Goal: Find specific page/section: Find specific page/section

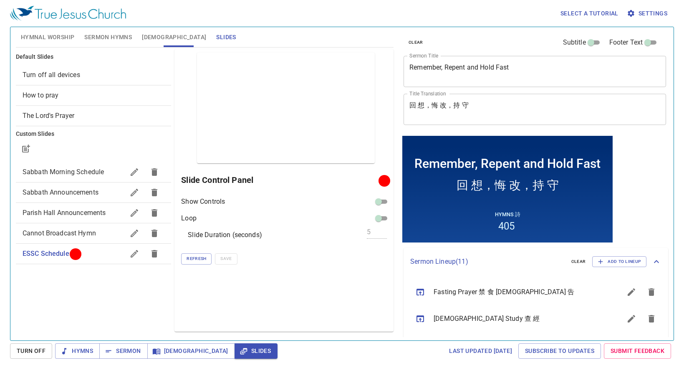
click at [60, 41] on span "Hymnal Worship" at bounding box center [48, 37] width 54 height 10
click at [60, 36] on span "Hymnal Worship" at bounding box center [48, 37] width 54 height 10
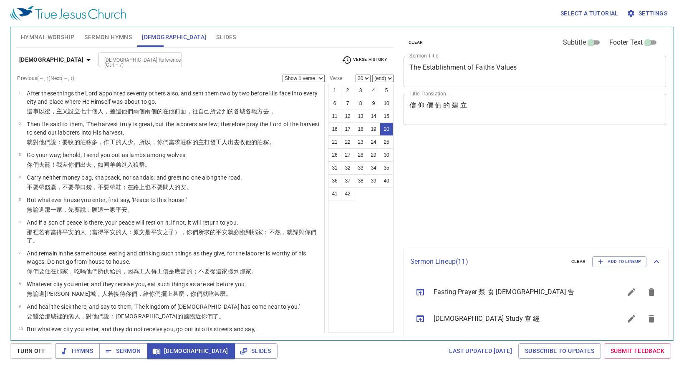
select select "20"
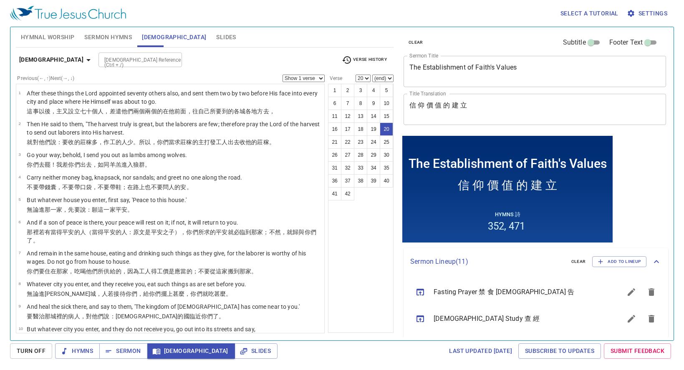
scroll to position [309, 0]
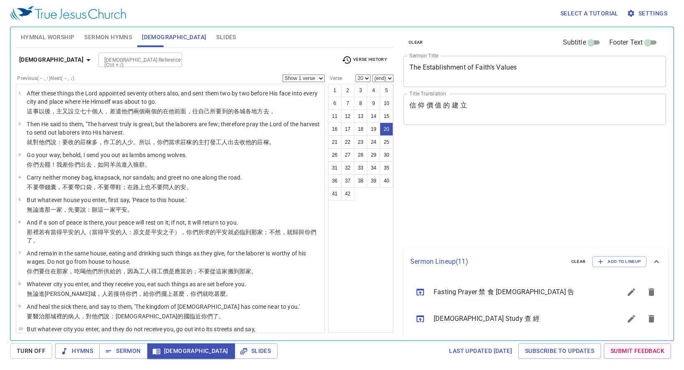
select select "20"
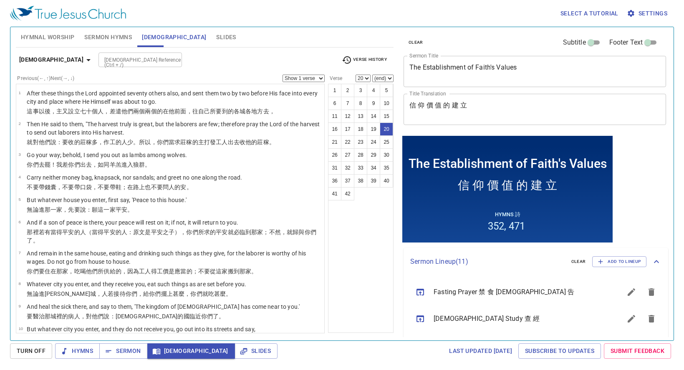
scroll to position [309, 0]
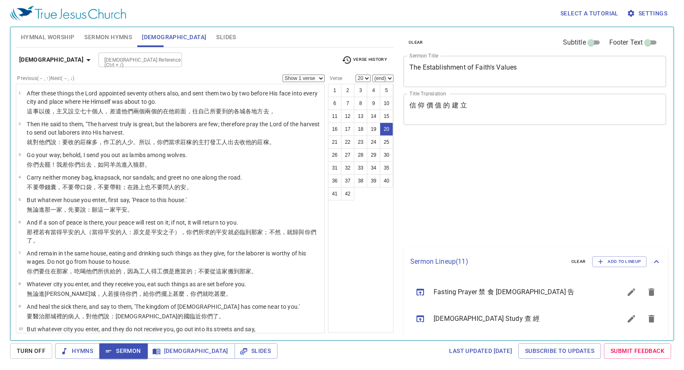
select select "20"
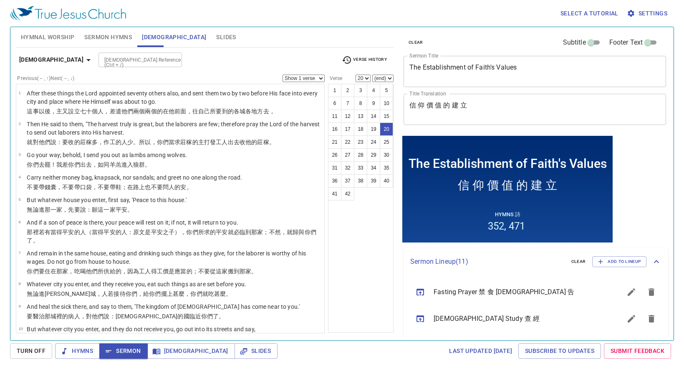
scroll to position [309, 0]
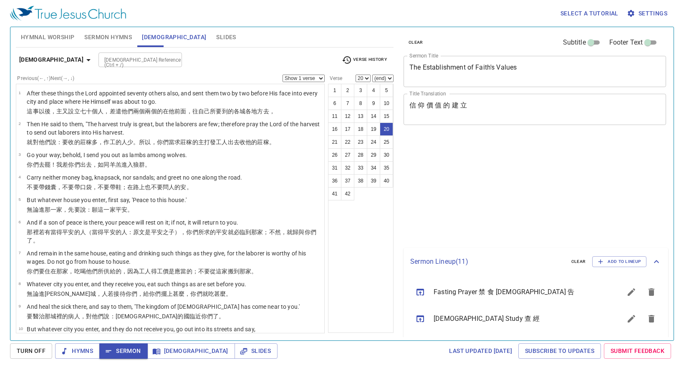
select select "20"
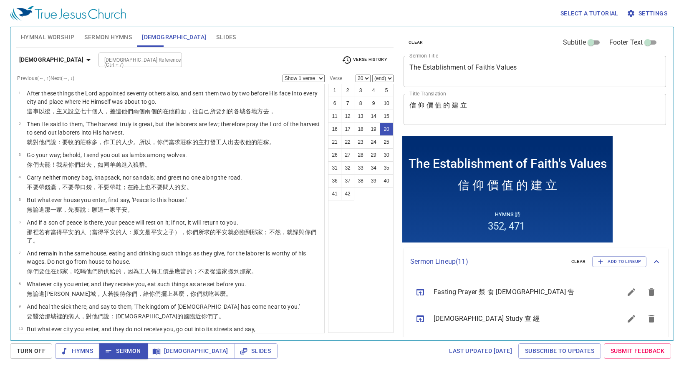
scroll to position [309, 0]
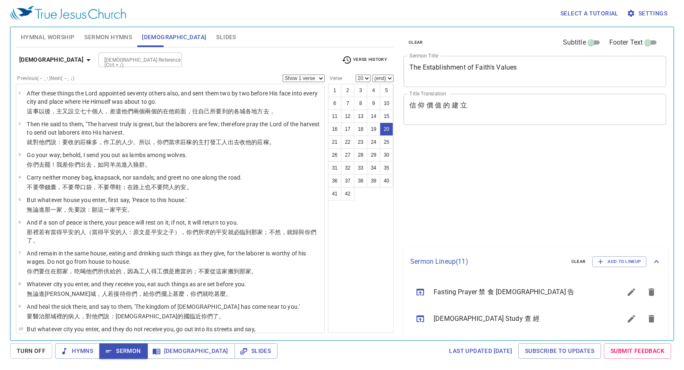
select select "20"
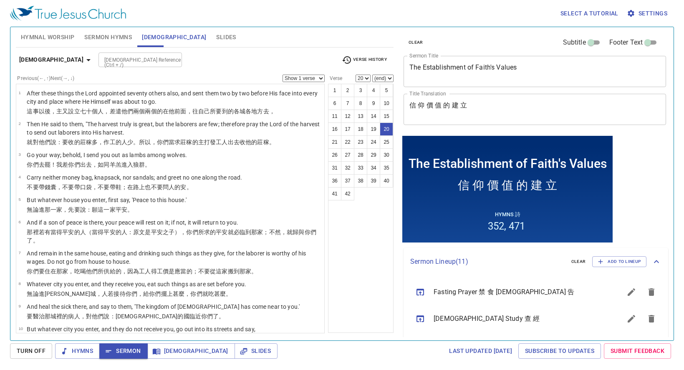
scroll to position [309, 0]
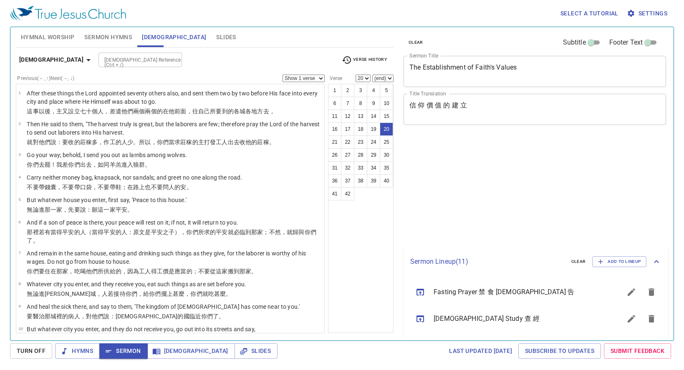
select select "20"
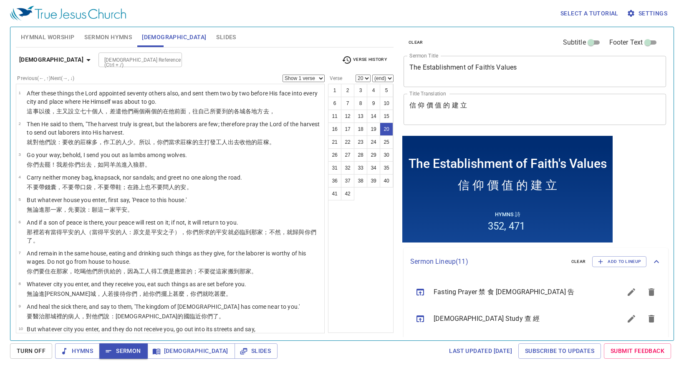
scroll to position [309, 0]
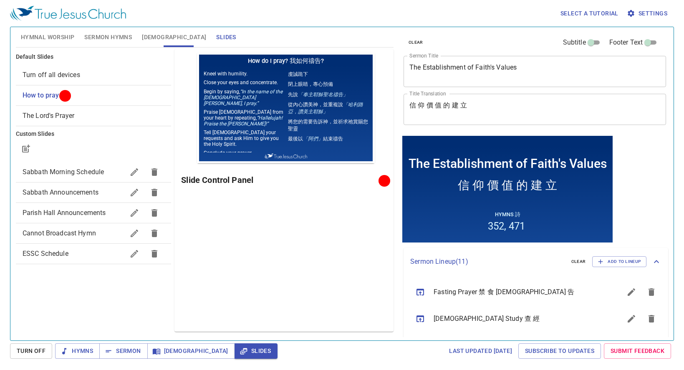
click at [115, 192] on span "Sabbath Announcements" at bounding box center [74, 193] width 102 height 10
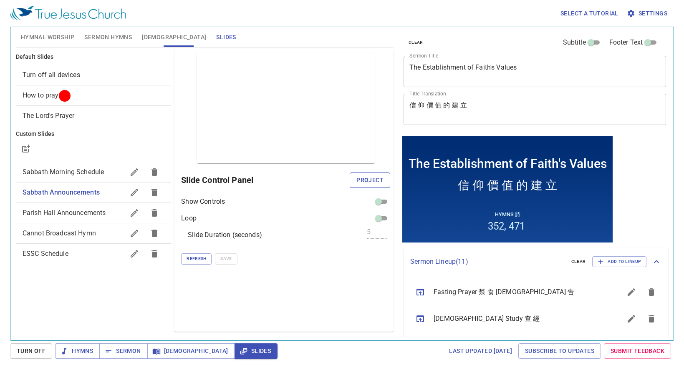
click at [372, 179] on span "Project" at bounding box center [369, 180] width 27 height 10
click at [0, 0] on span "Turn Off" at bounding box center [0, 0] width 0 height 0
